Goal: Navigation & Orientation: Find specific page/section

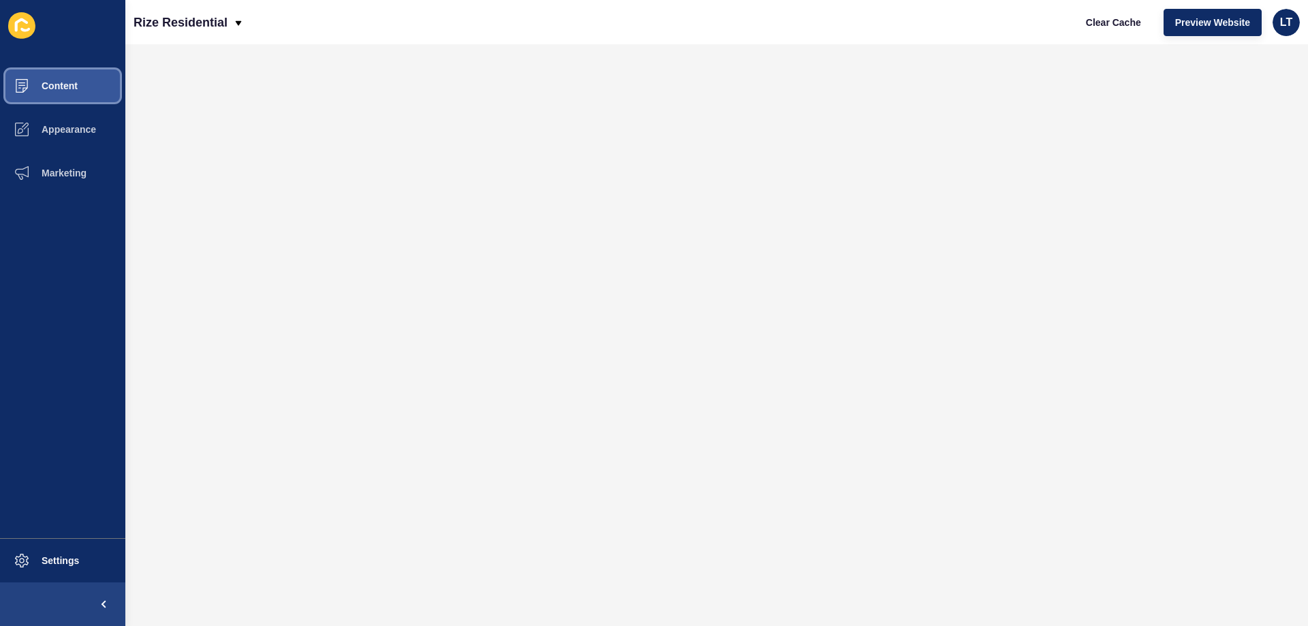
click at [48, 92] on button "Content" at bounding box center [62, 86] width 125 height 44
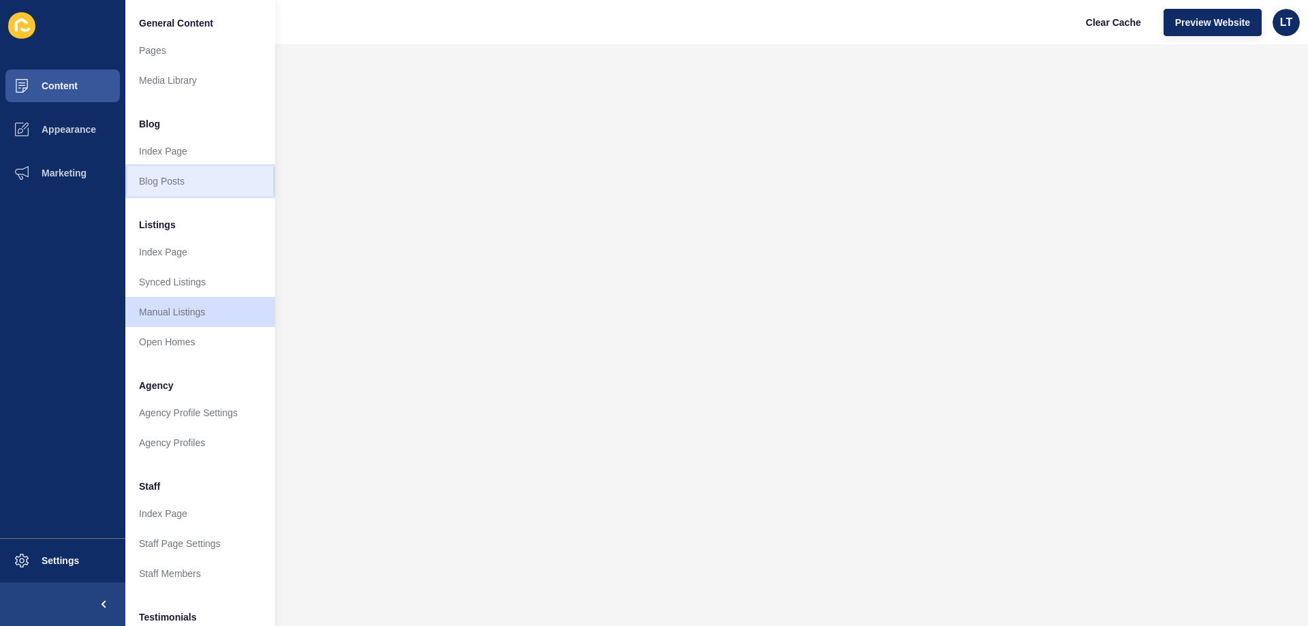
click at [174, 179] on link "Blog Posts" at bounding box center [200, 181] width 150 height 30
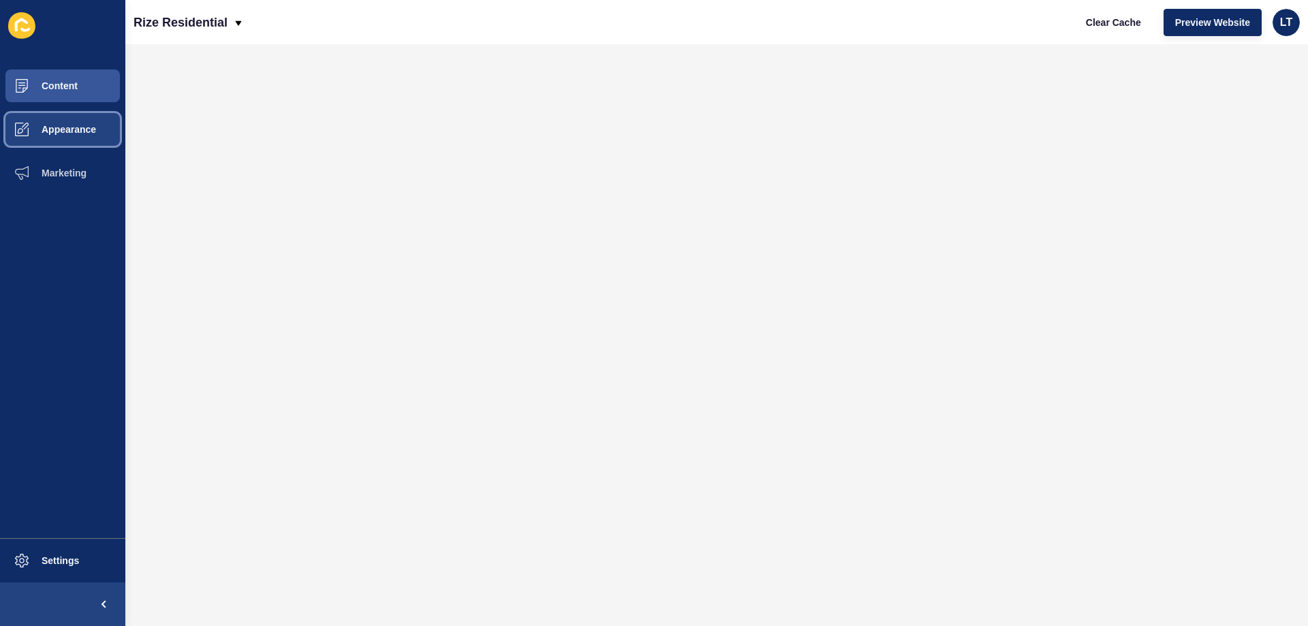
click at [76, 122] on button "Appearance" at bounding box center [62, 130] width 125 height 44
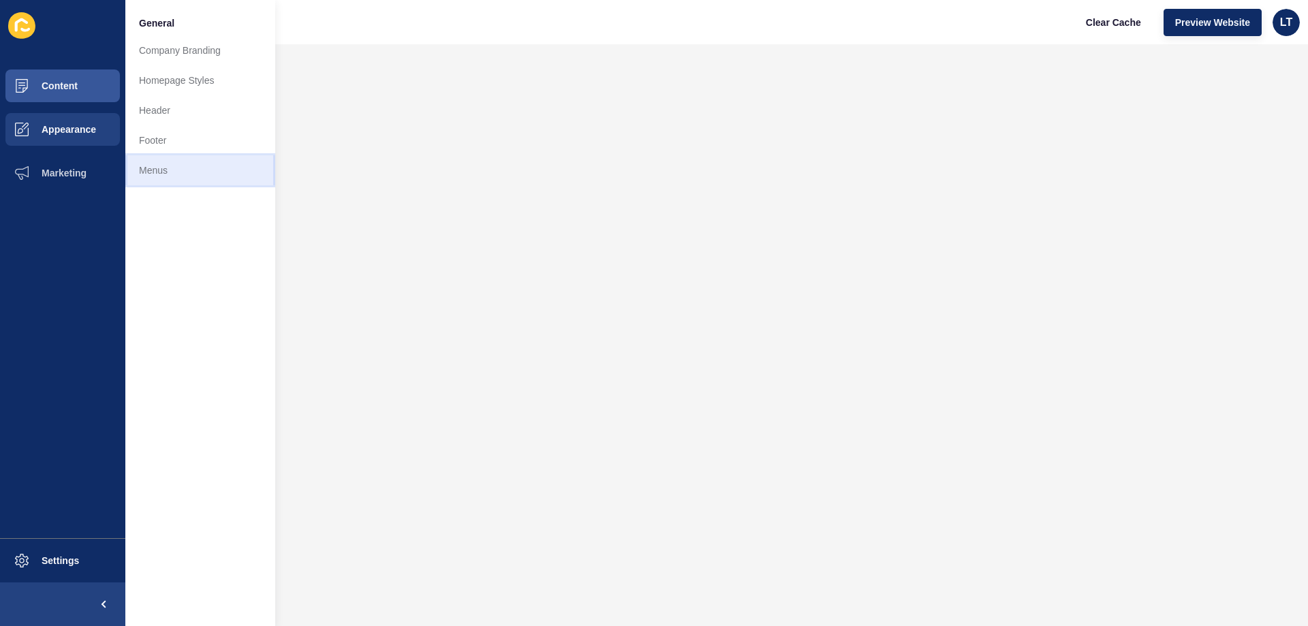
click at [147, 170] on link "Menus" at bounding box center [200, 170] width 150 height 30
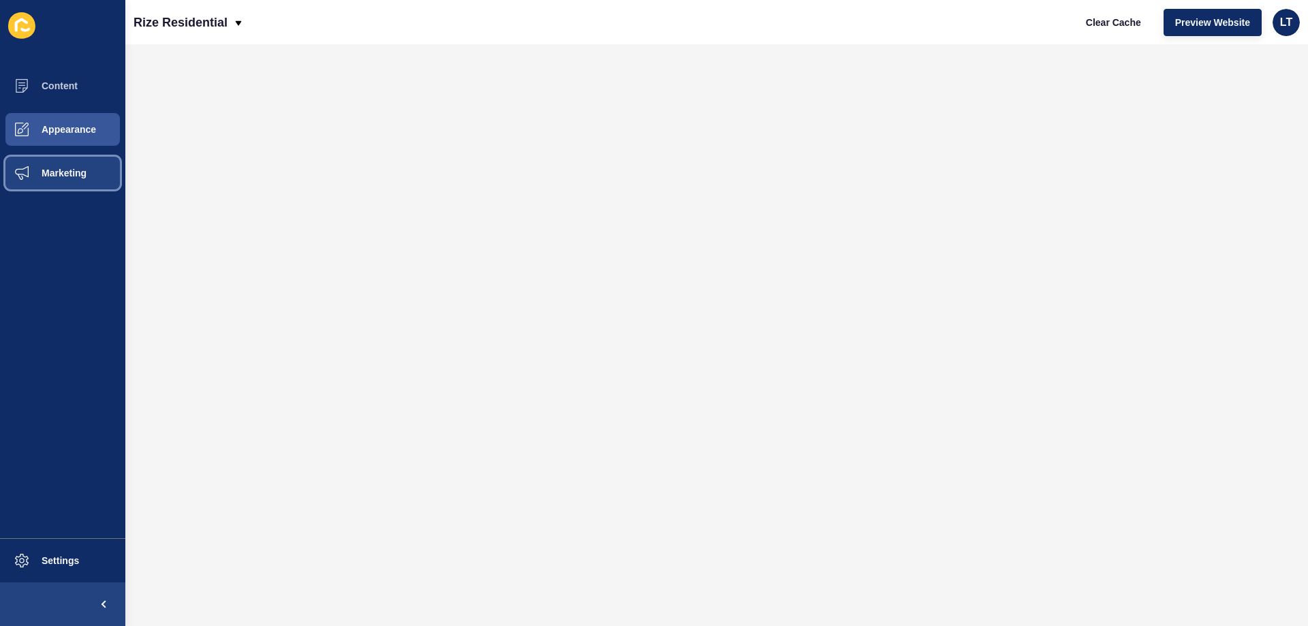
click at [80, 172] on span "Marketing" at bounding box center [42, 173] width 89 height 11
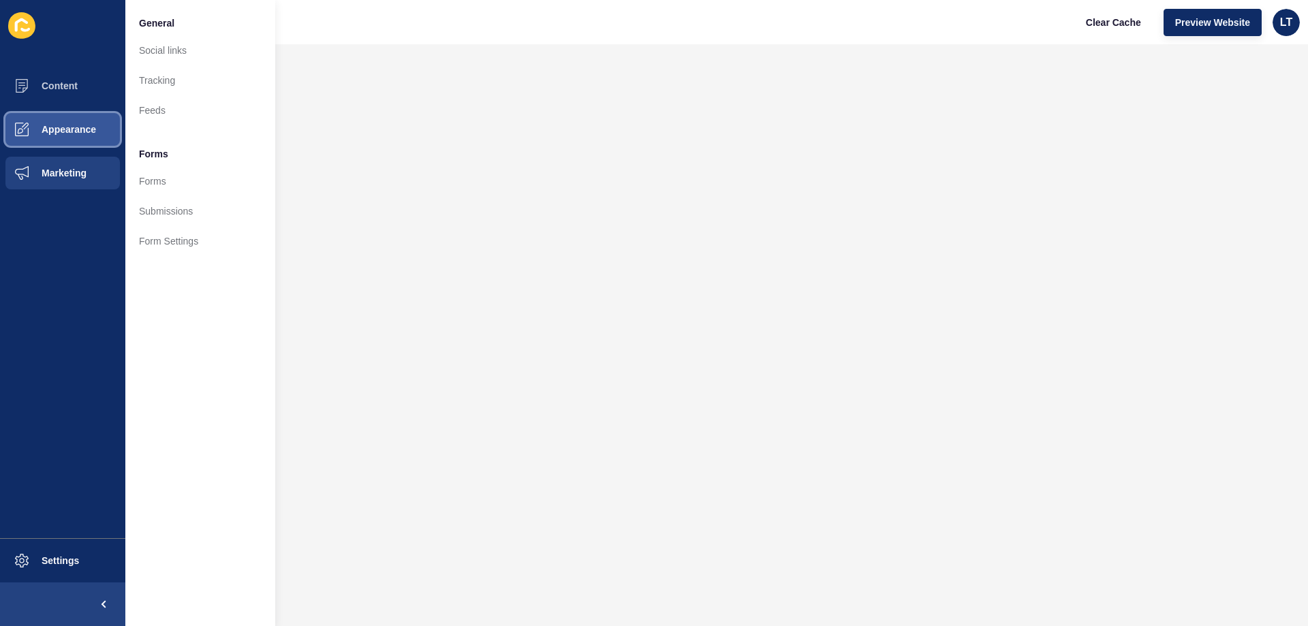
click at [75, 136] on button "Appearance" at bounding box center [62, 130] width 125 height 44
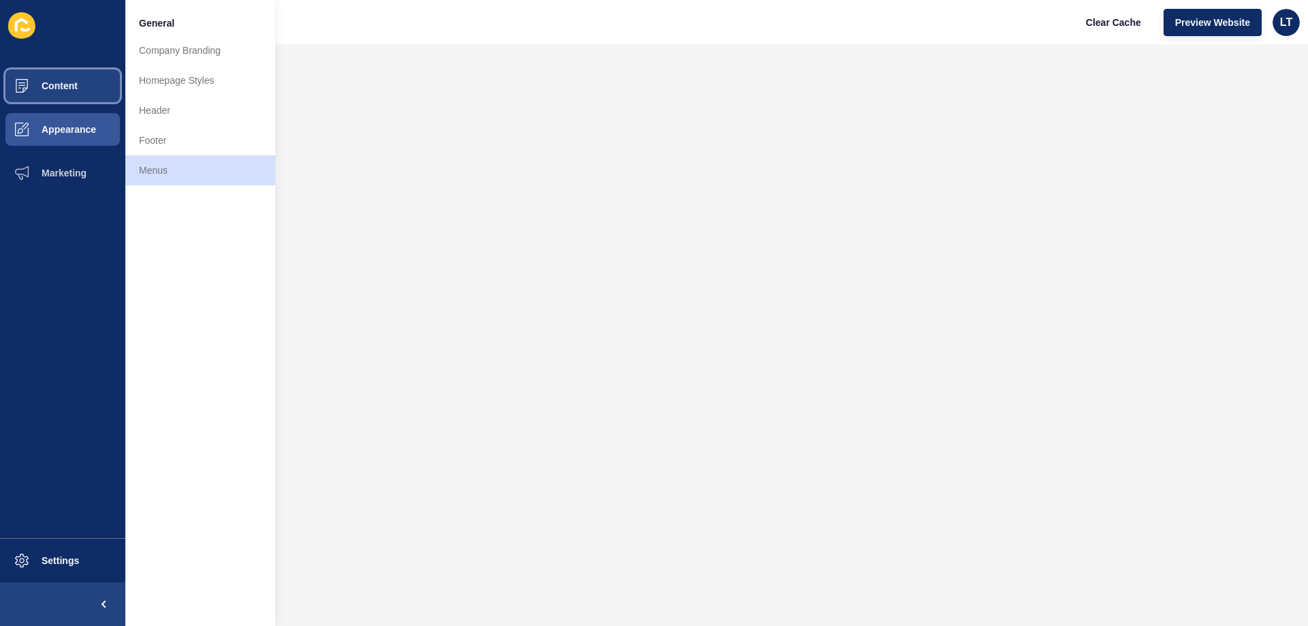
click at [81, 93] on button "Content" at bounding box center [62, 86] width 125 height 44
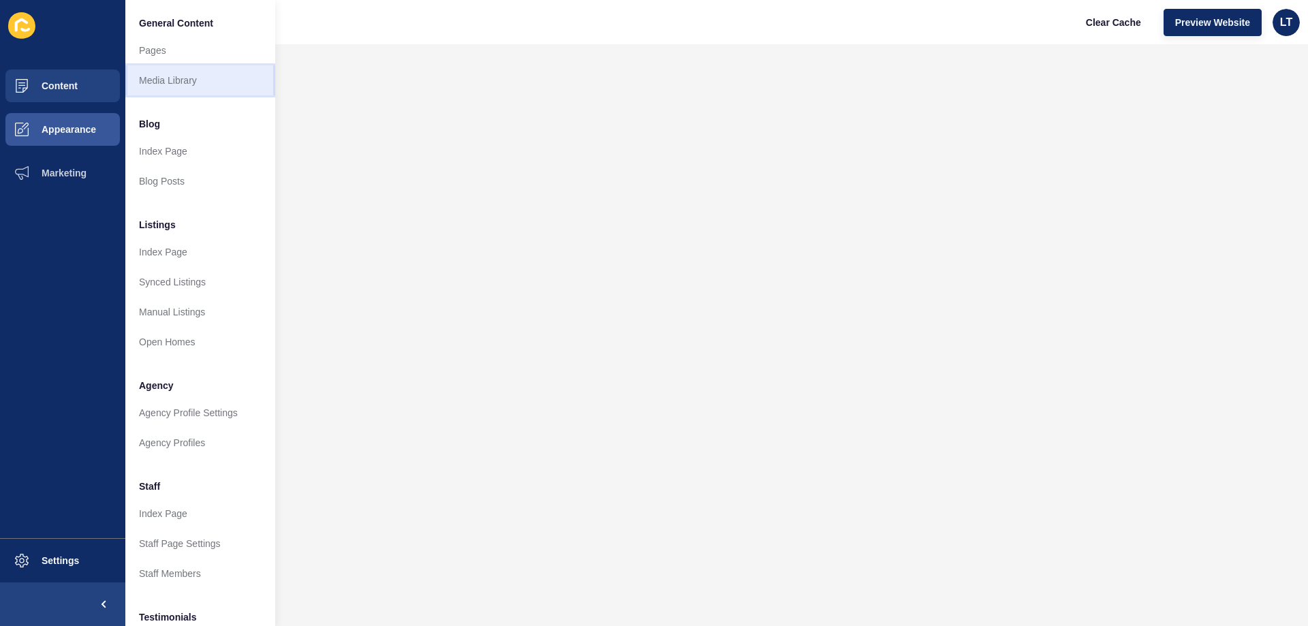
click at [178, 78] on link "Media Library" at bounding box center [200, 80] width 150 height 30
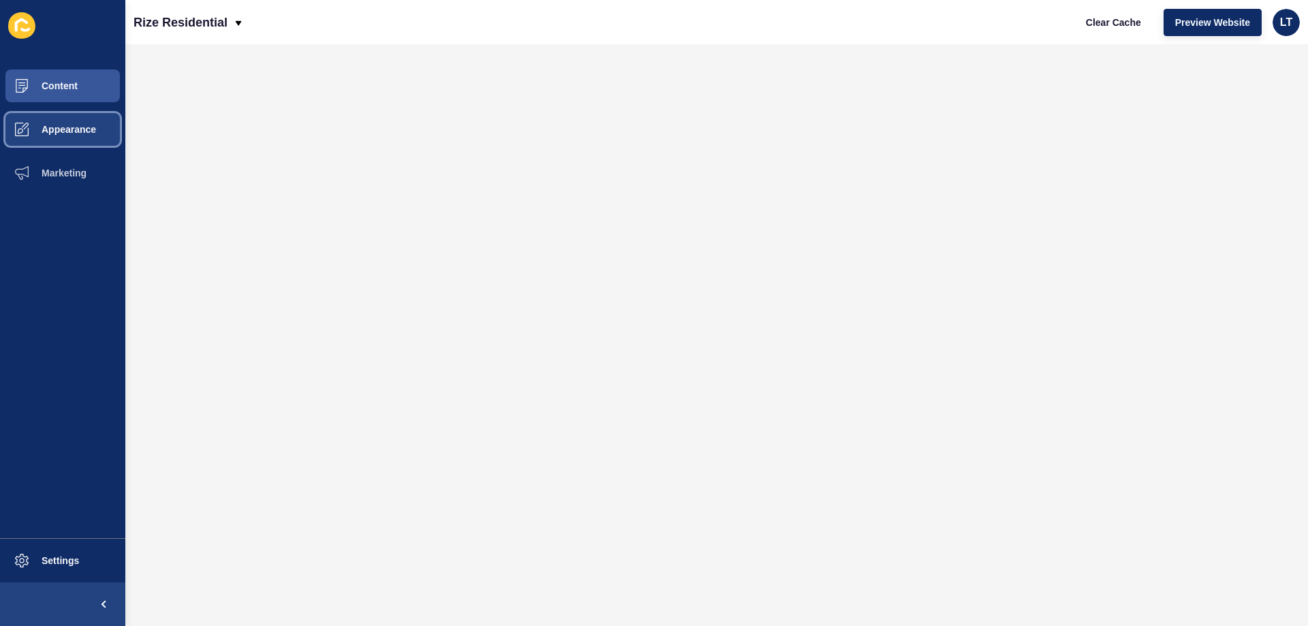
click at [74, 132] on span "Appearance" at bounding box center [47, 129] width 98 height 11
